Goal: Information Seeking & Learning: Learn about a topic

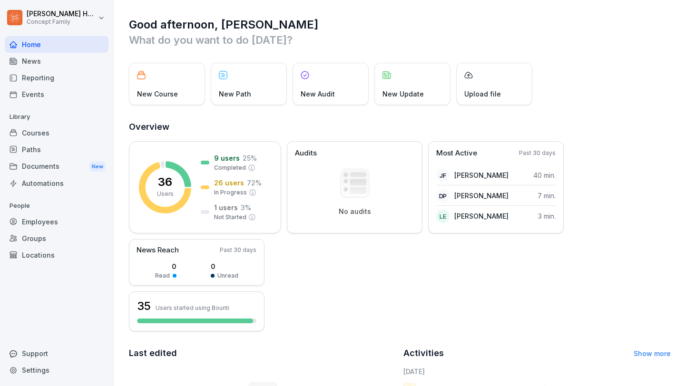
click at [58, 148] on div "Paths" at bounding box center [57, 149] width 104 height 17
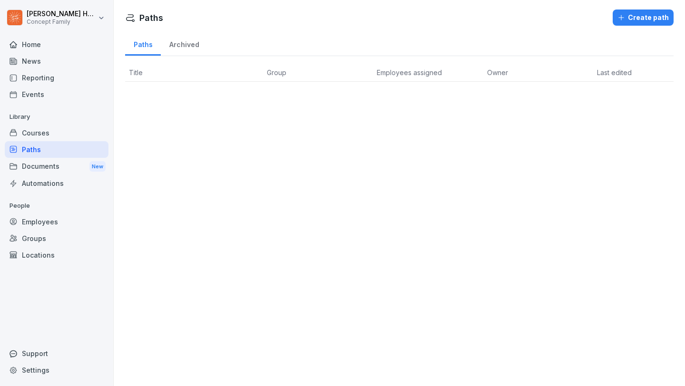
click at [60, 134] on div "Courses" at bounding box center [57, 133] width 104 height 17
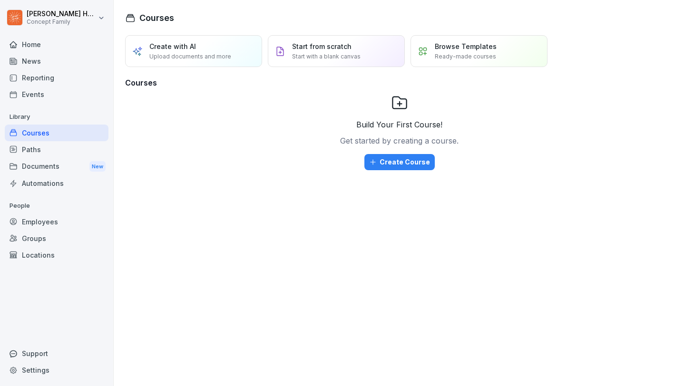
click at [52, 42] on div "Home" at bounding box center [57, 44] width 104 height 17
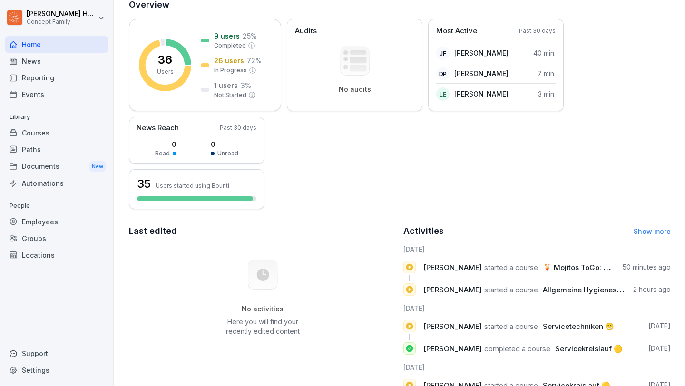
scroll to position [119, 0]
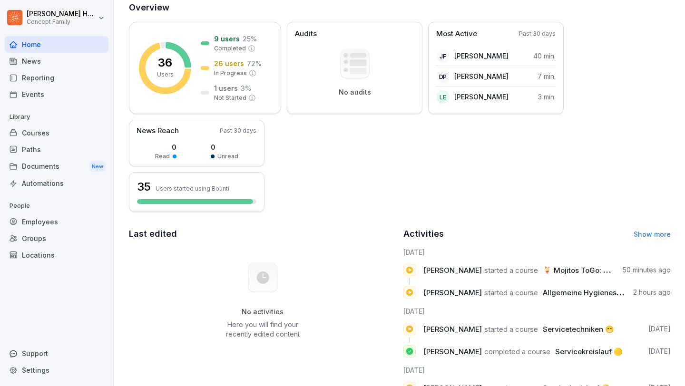
click at [56, 219] on div "Employees" at bounding box center [57, 222] width 104 height 17
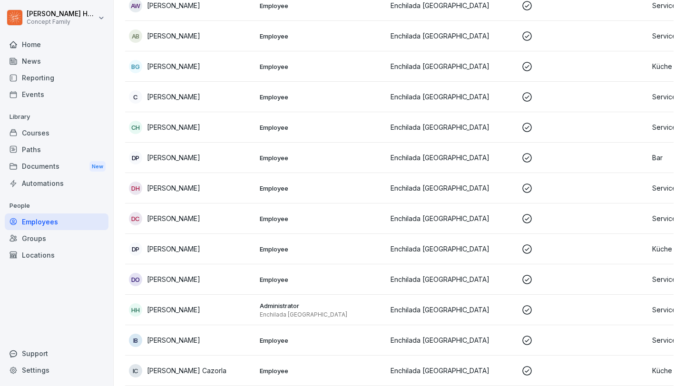
scroll to position [271, 0]
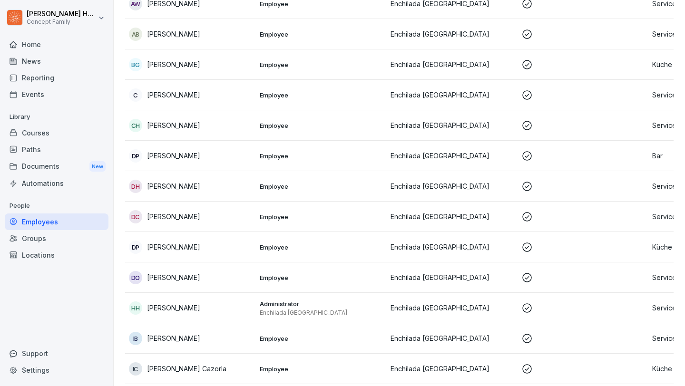
click at [178, 275] on p "[PERSON_NAME]" at bounding box center [173, 277] width 53 height 10
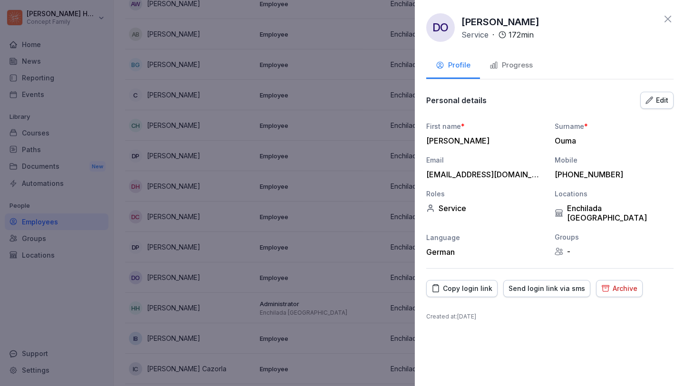
click at [649, 97] on icon "button" at bounding box center [649, 101] width 8 height 8
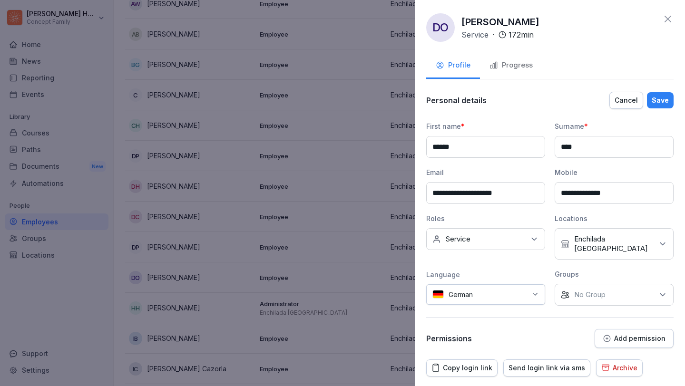
click at [520, 243] on div "No roles Service" at bounding box center [485, 239] width 119 height 22
click at [435, 282] on button "Bar" at bounding box center [437, 283] width 9 height 9
click at [438, 314] on button "Küche" at bounding box center [437, 316] width 9 height 9
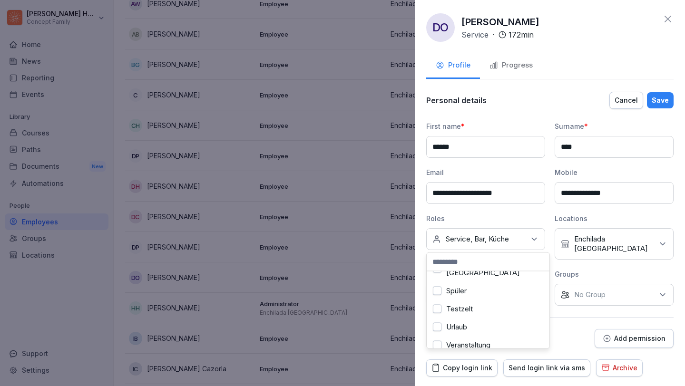
scroll to position [398, 0]
click at [575, 329] on div "Permissions Add permission" at bounding box center [549, 338] width 247 height 19
click at [630, 329] on button "Add permission" at bounding box center [633, 338] width 79 height 19
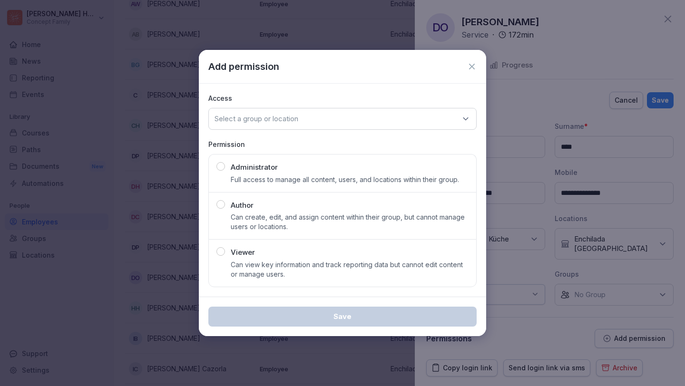
click at [473, 65] on icon at bounding box center [472, 67] width 6 height 6
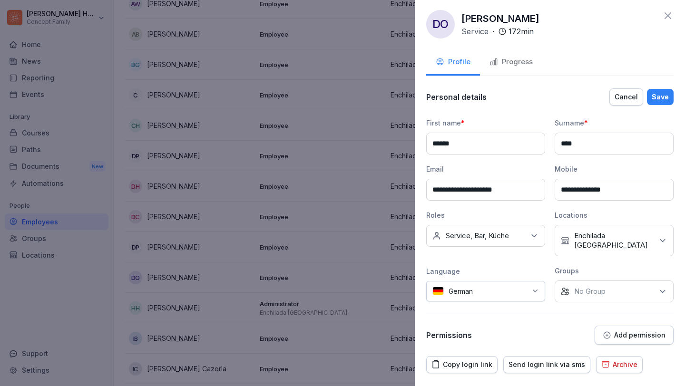
scroll to position [0, 0]
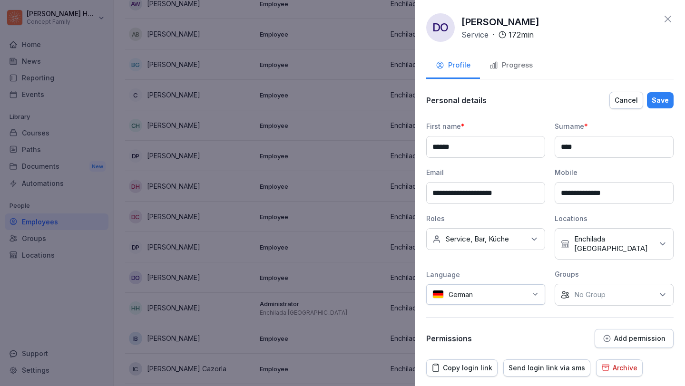
click at [631, 183] on input "**********" at bounding box center [613, 193] width 119 height 22
click at [550, 294] on div "**********" at bounding box center [549, 213] width 247 height 184
click at [665, 104] on div "Save" at bounding box center [659, 100] width 17 height 10
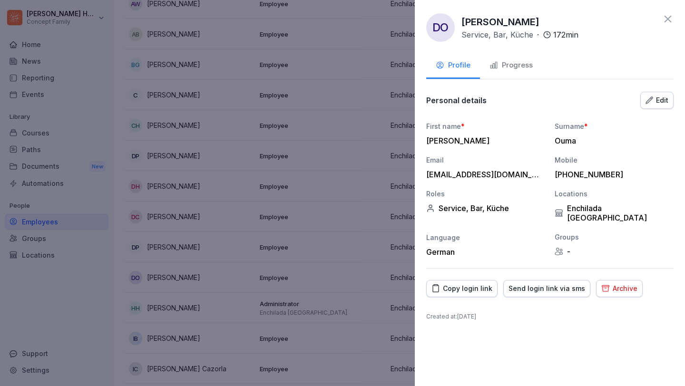
click at [516, 72] on button "Progress" at bounding box center [511, 66] width 62 height 26
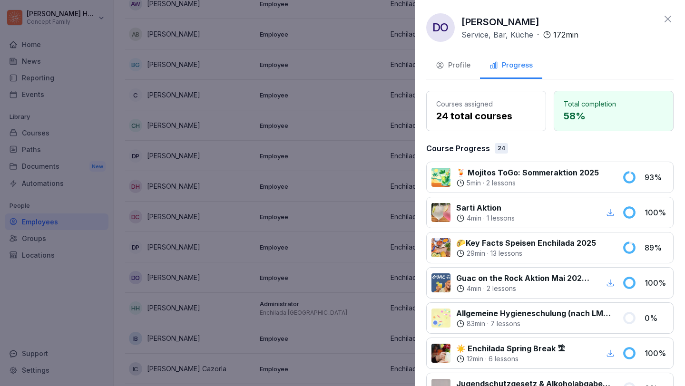
click at [446, 64] on div "Profile" at bounding box center [453, 65] width 35 height 11
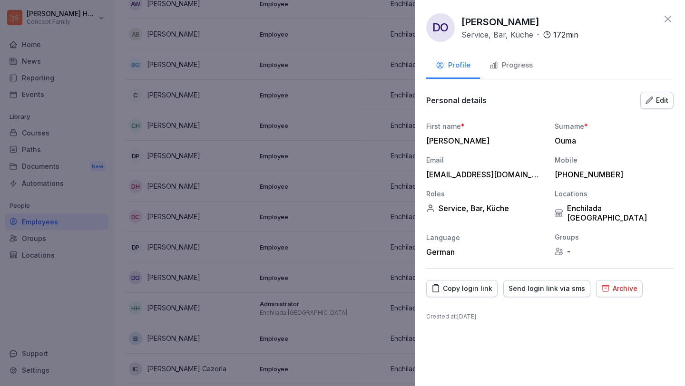
click at [668, 17] on icon at bounding box center [667, 18] width 11 height 11
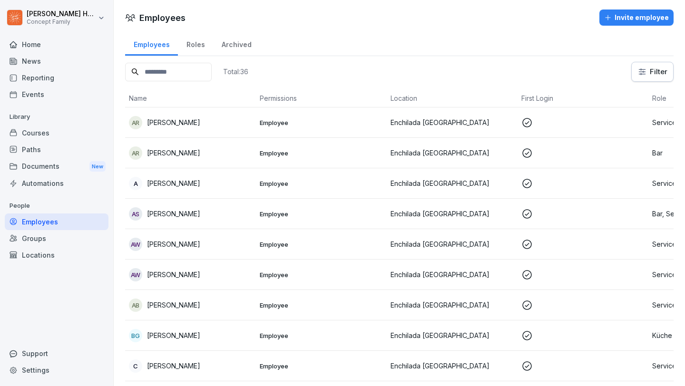
click at [44, 78] on div "Reporting" at bounding box center [57, 77] width 104 height 17
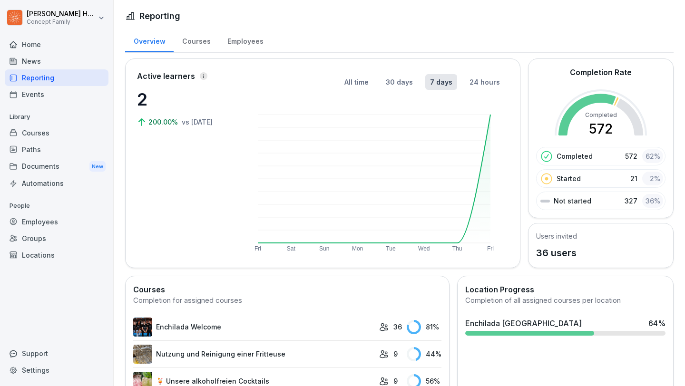
click at [199, 45] on div "Courses" at bounding box center [196, 40] width 45 height 24
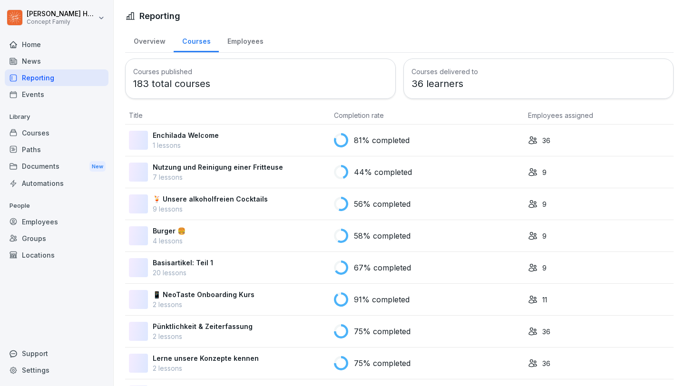
click at [199, 45] on div "Courses" at bounding box center [196, 40] width 45 height 24
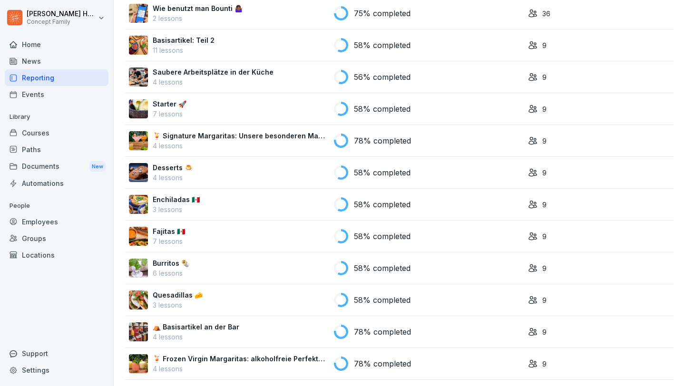
scroll to position [1024, 0]
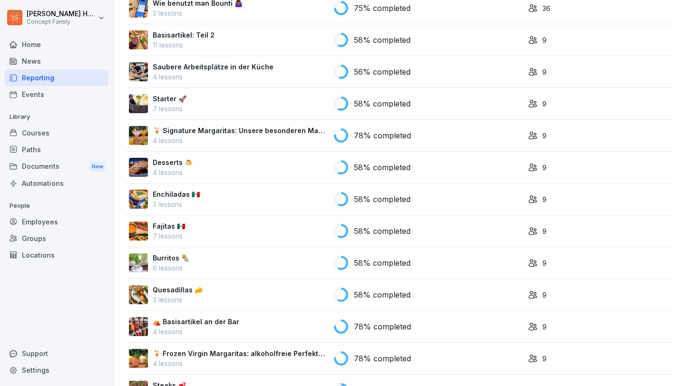
click at [187, 192] on p "Enchiladas 🇲🇽" at bounding box center [176, 194] width 47 height 10
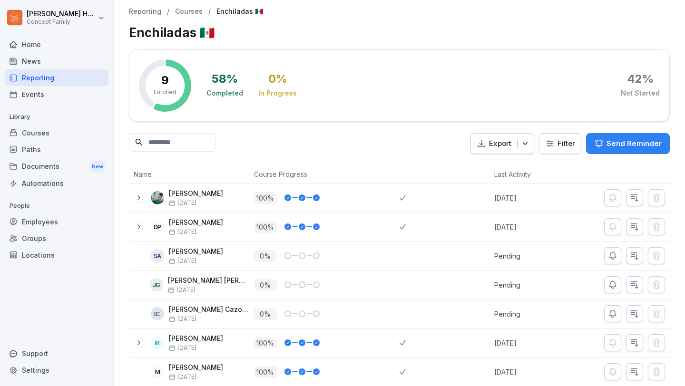
click at [527, 143] on icon "button" at bounding box center [525, 144] width 10 height 10
click at [40, 80] on div "Reporting" at bounding box center [57, 77] width 104 height 17
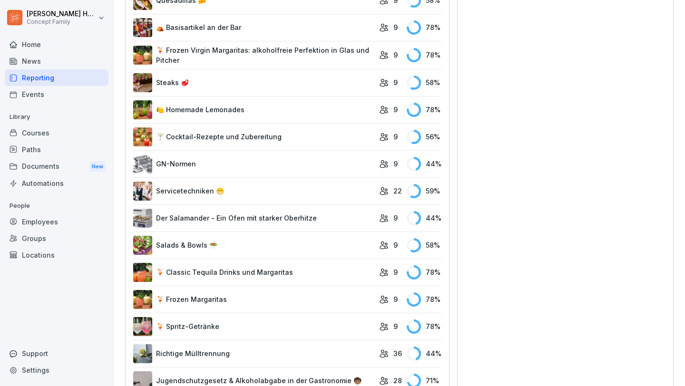
scroll to position [1345, 0]
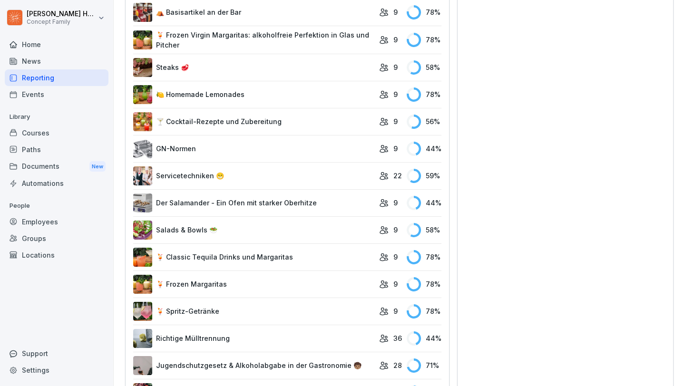
click at [207, 233] on link "Salads & Bowls 🥗" at bounding box center [253, 230] width 241 height 19
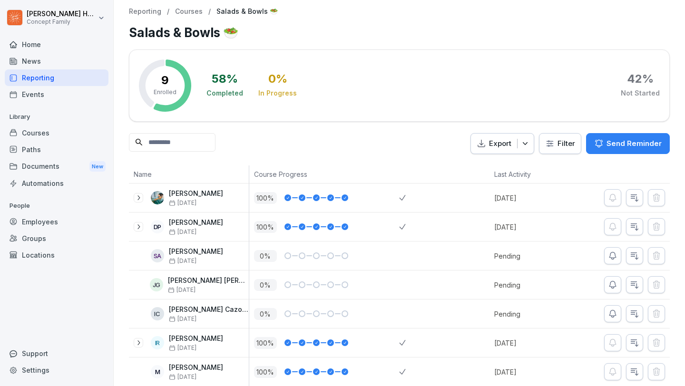
click at [37, 76] on div "Reporting" at bounding box center [57, 77] width 104 height 17
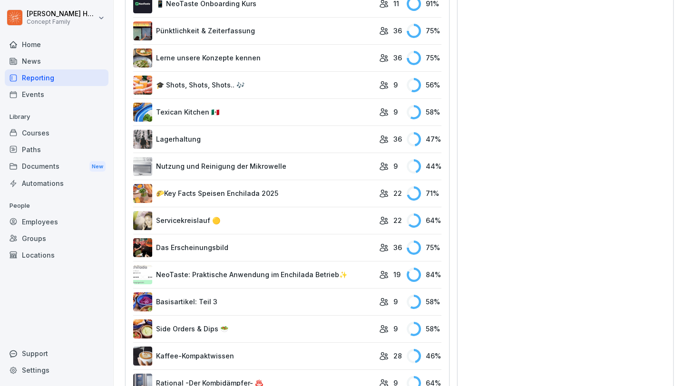
scroll to position [455, 0]
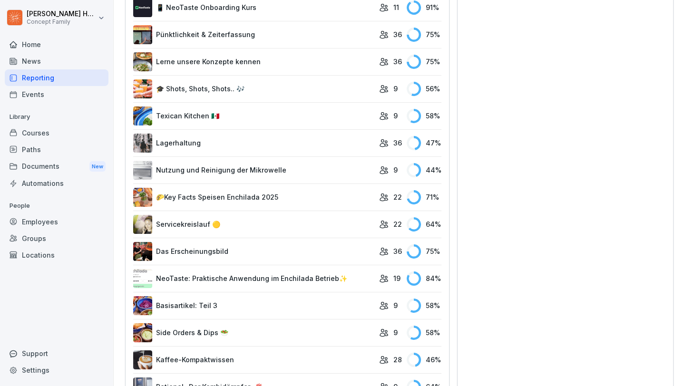
click at [210, 226] on link "Servicekreislauf 🟡" at bounding box center [253, 224] width 241 height 19
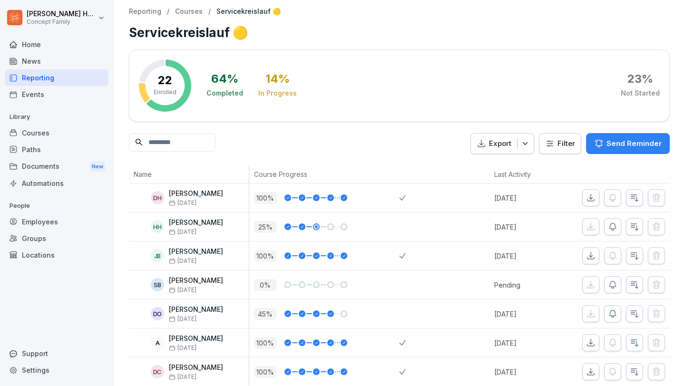
click at [43, 77] on div "Reporting" at bounding box center [57, 77] width 104 height 17
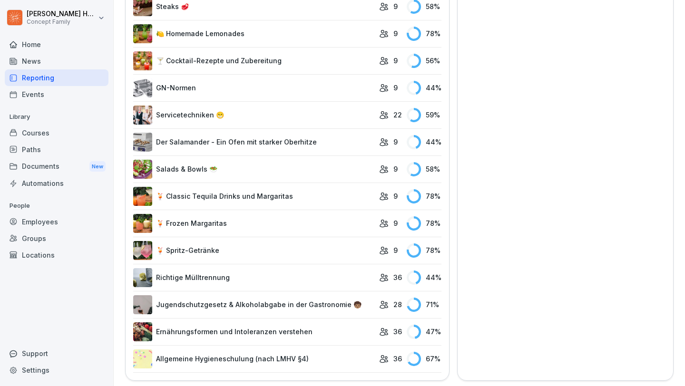
scroll to position [1407, 0]
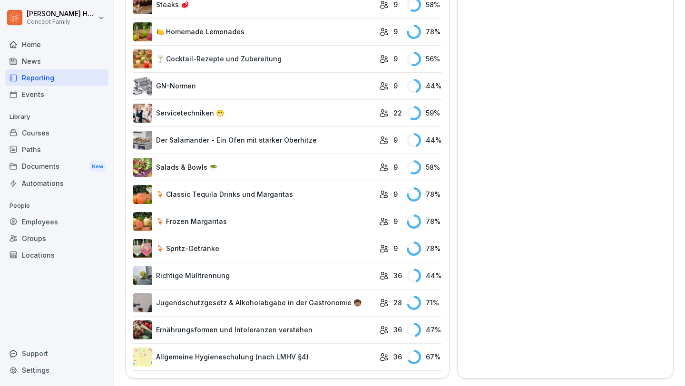
click at [237, 353] on link "Allgemeine Hygieneschulung (nach LMHV §4)" at bounding box center [253, 357] width 241 height 19
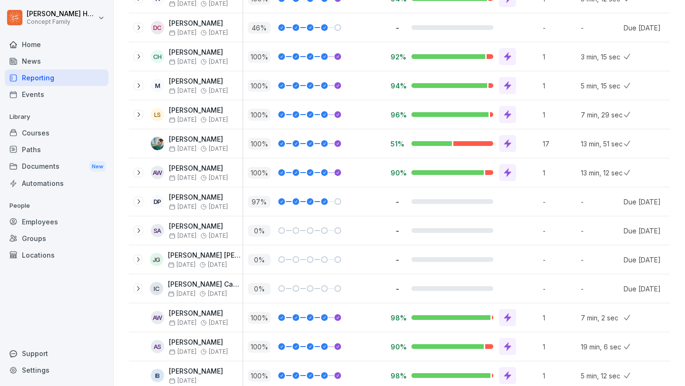
scroll to position [361, 0]
